Goal: Task Accomplishment & Management: Manage account settings

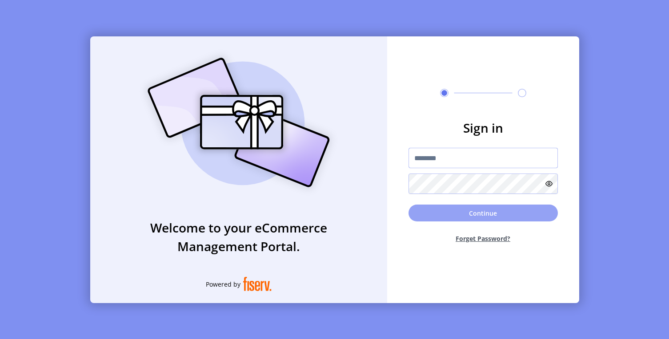
type input "**********"
click at [465, 212] on button "Continue" at bounding box center [482, 213] width 149 height 17
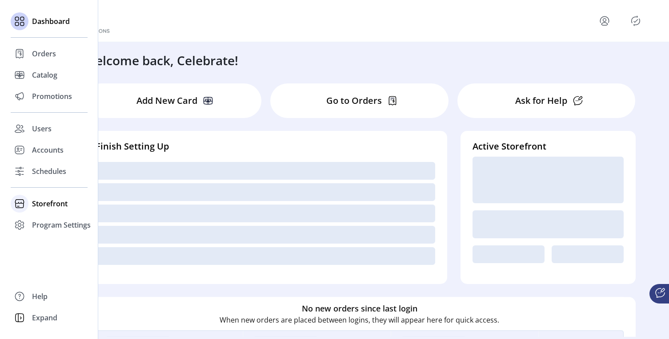
click at [49, 203] on span "Storefront" at bounding box center [50, 204] width 36 height 11
click at [57, 219] on span "Configuration" at bounding box center [55, 221] width 47 height 11
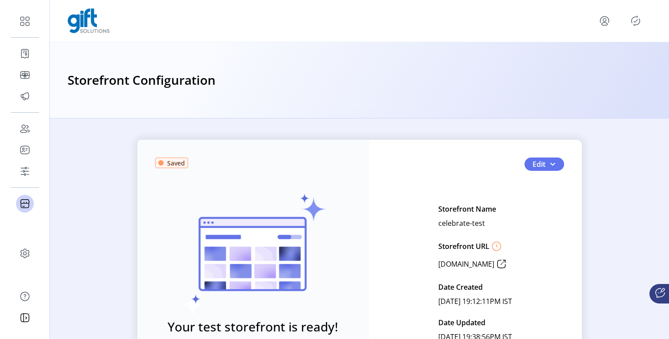
click at [597, 116] on div "Storefront Configuration" at bounding box center [359, 80] width 619 height 76
click at [604, 19] on icon "menu" at bounding box center [604, 21] width 14 height 14
click at [591, 55] on span "Sign Out" at bounding box center [572, 55] width 67 height 7
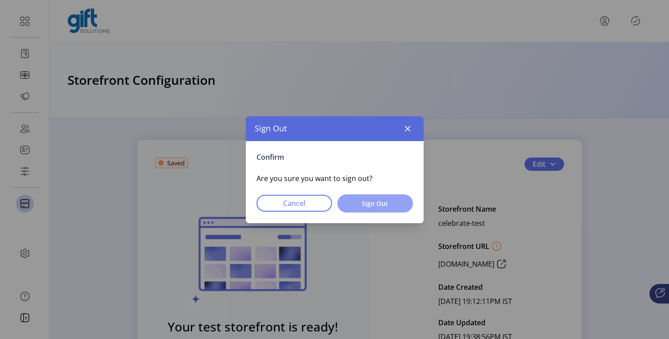
click at [379, 208] on button "Sign Out" at bounding box center [375, 204] width 76 height 18
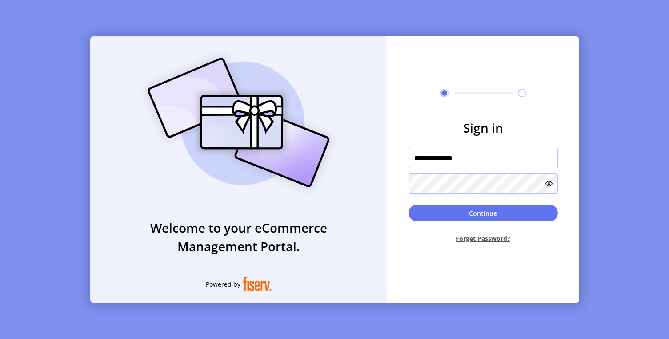
click at [477, 160] on input "**********" at bounding box center [482, 158] width 149 height 20
type input "**********"
click at [494, 227] on div "Continue Forget Password?" at bounding box center [482, 228] width 149 height 46
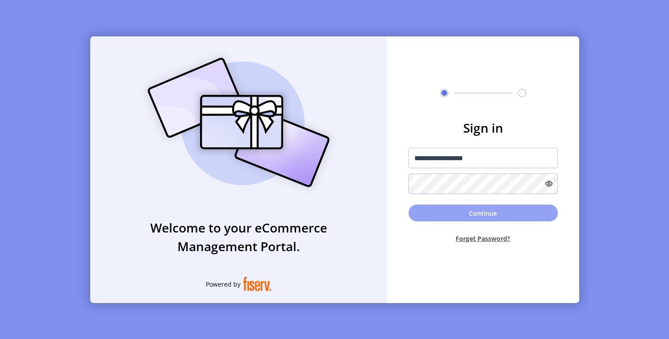
click at [494, 211] on button "Continue" at bounding box center [482, 213] width 149 height 17
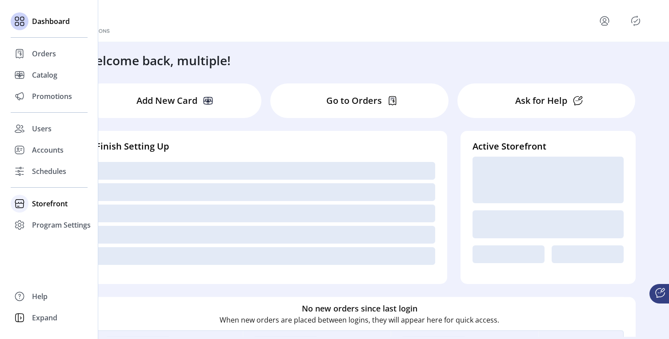
click at [45, 200] on span "Storefront" at bounding box center [50, 204] width 36 height 11
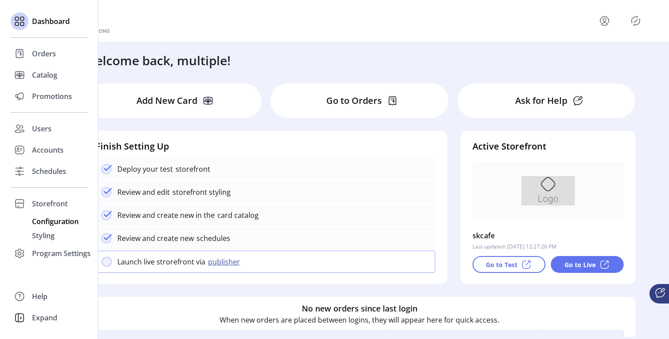
click at [71, 221] on span "Configuration" at bounding box center [55, 221] width 47 height 11
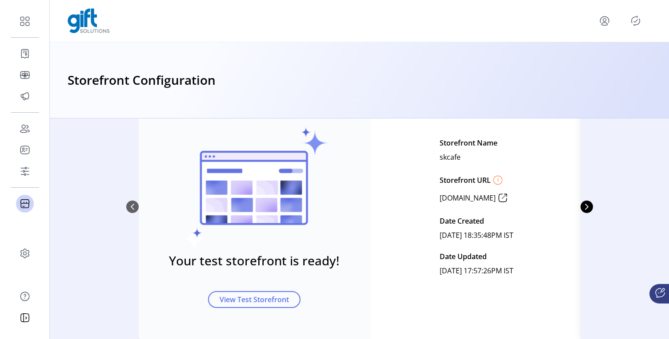
scroll to position [93, 0]
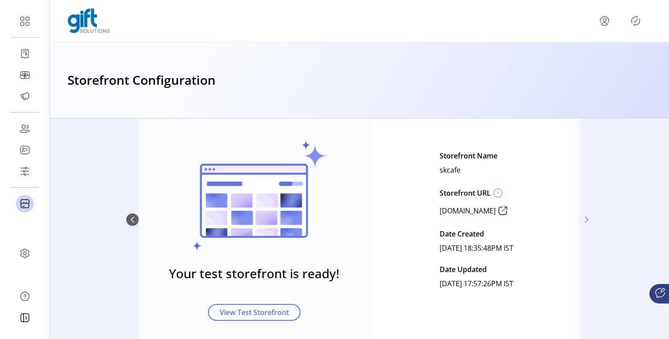
click at [582, 180] on div "Published Your test storefront is ready! View Test Storefront Edit Storefront N…" at bounding box center [359, 220] width 466 height 267
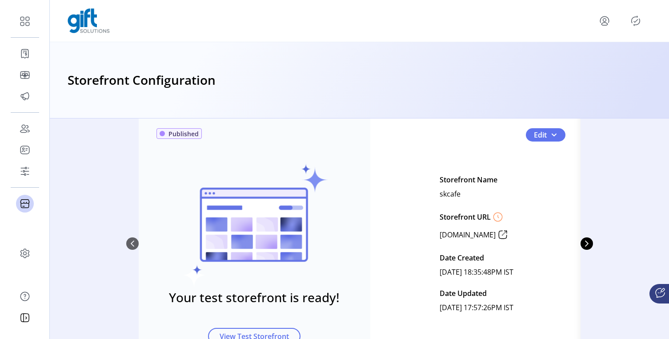
scroll to position [0, 0]
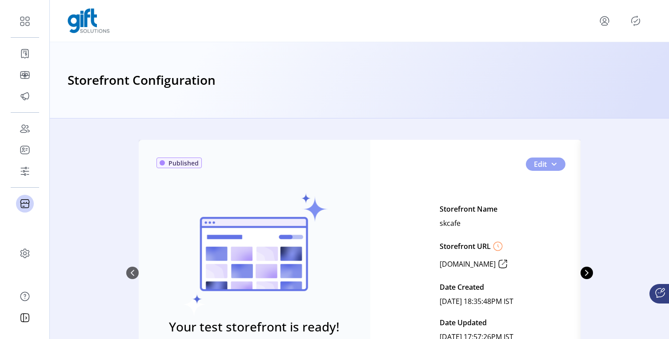
click at [554, 167] on span "0" at bounding box center [553, 164] width 7 height 7
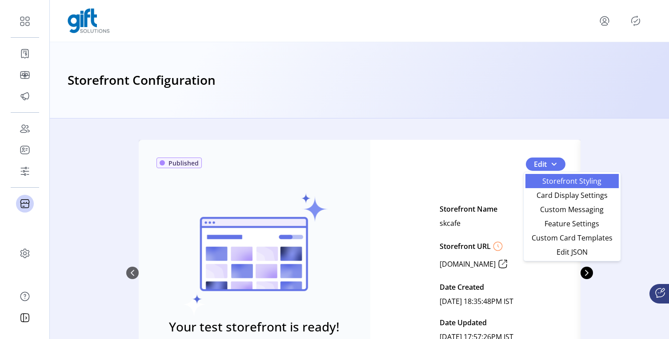
click at [581, 183] on span "Storefront Styling" at bounding box center [571, 181] width 83 height 7
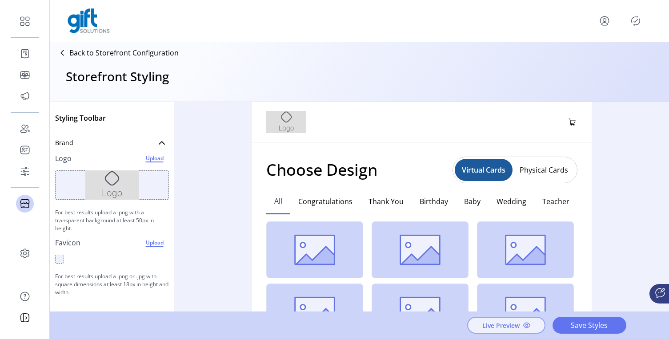
click at [502, 329] on span "Live Preview" at bounding box center [500, 325] width 37 height 9
click at [61, 52] on icon at bounding box center [62, 53] width 14 height 14
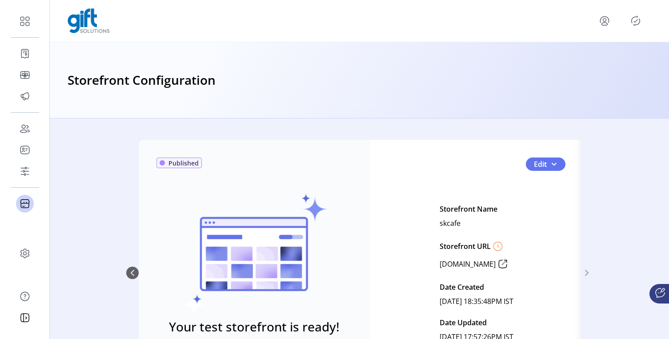
click at [583, 273] on icon "Next Page" at bounding box center [586, 273] width 7 height 7
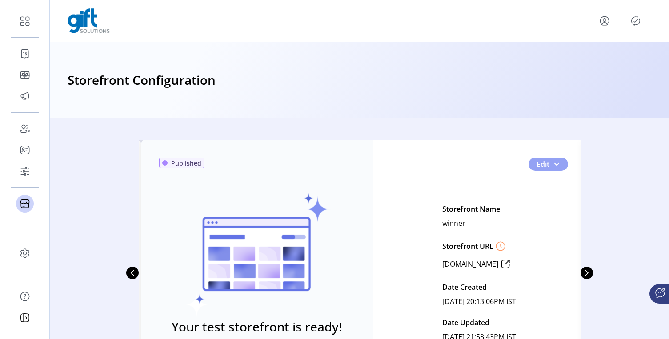
click at [553, 165] on span "1" at bounding box center [556, 164] width 7 height 7
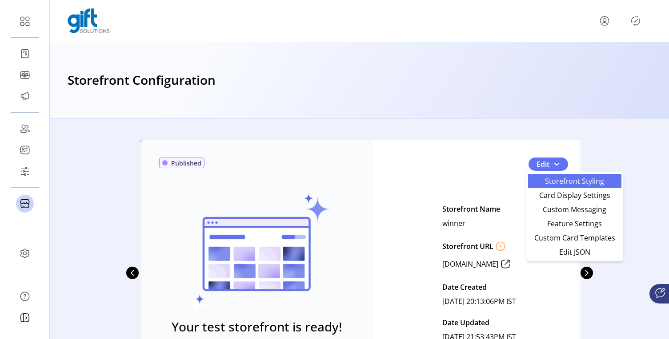
click at [559, 178] on span "Storefront Styling" at bounding box center [574, 181] width 83 height 7
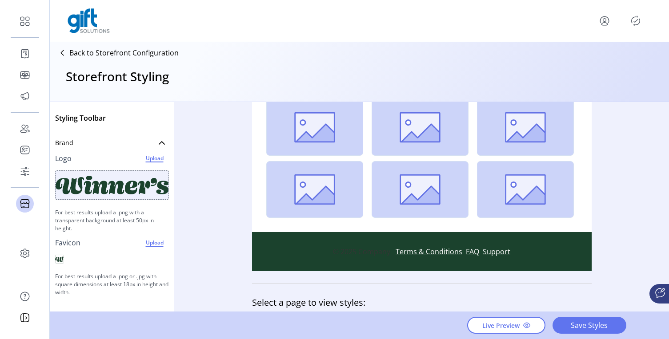
scroll to position [239, 0]
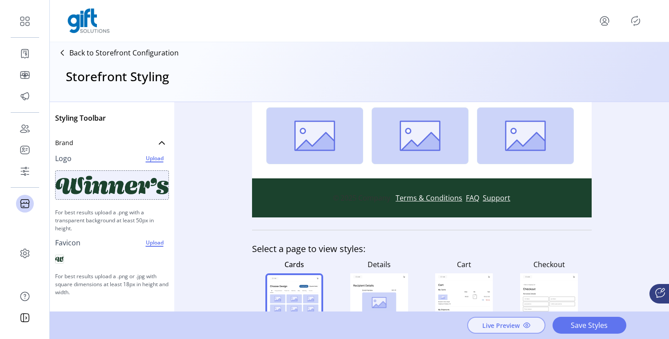
click at [503, 329] on span "Live Preview" at bounding box center [500, 325] width 37 height 9
